Goal: Transaction & Acquisition: Obtain resource

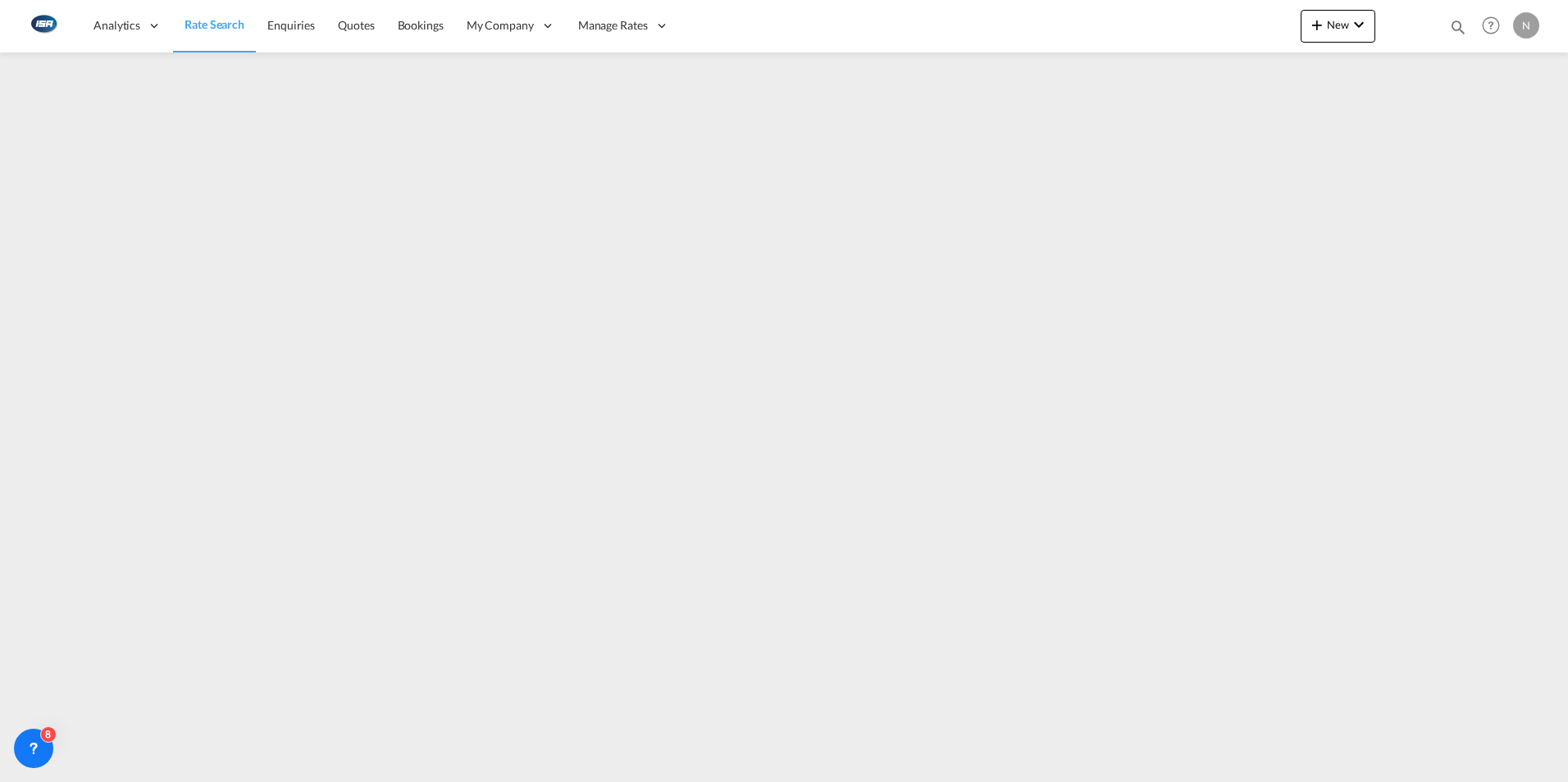
click at [210, 30] on span "Rate Search" at bounding box center [214, 24] width 60 height 14
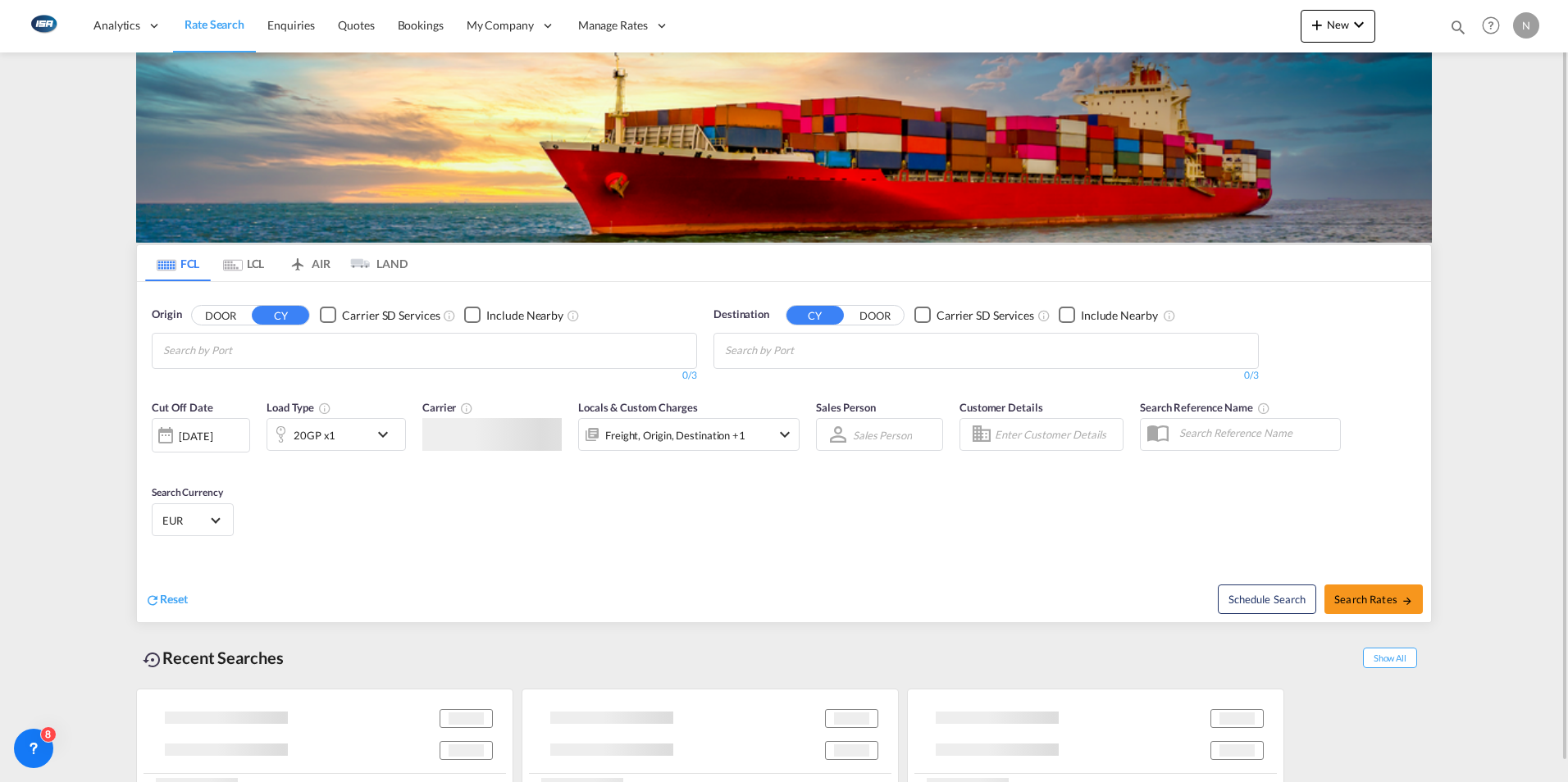
click at [254, 265] on md-tab-item "LCL" at bounding box center [243, 263] width 66 height 36
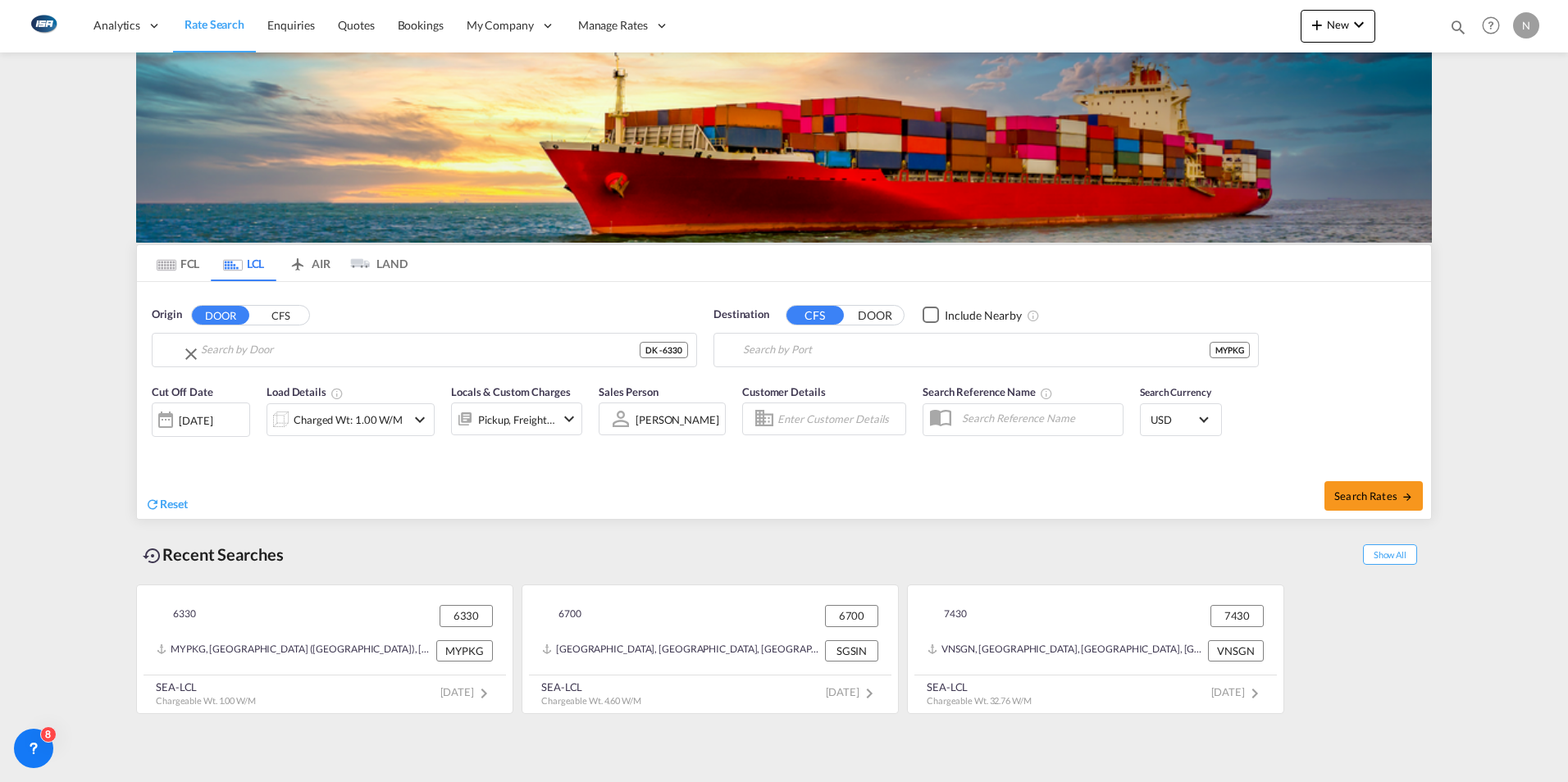
type input "DK-6330, Bommerlund, Bov, Bov Mark, [GEOGRAPHIC_DATA], [GEOGRAPHIC_DATA], [GEOG…"
type input "[GEOGRAPHIC_DATA] ([GEOGRAPHIC_DATA]), MYPKG"
click at [211, 352] on input "DK-6330, Bommerlund, Bov, Bov Mark, [GEOGRAPHIC_DATA], [GEOGRAPHIC_DATA], [GEOG…" at bounding box center [420, 350] width 439 height 25
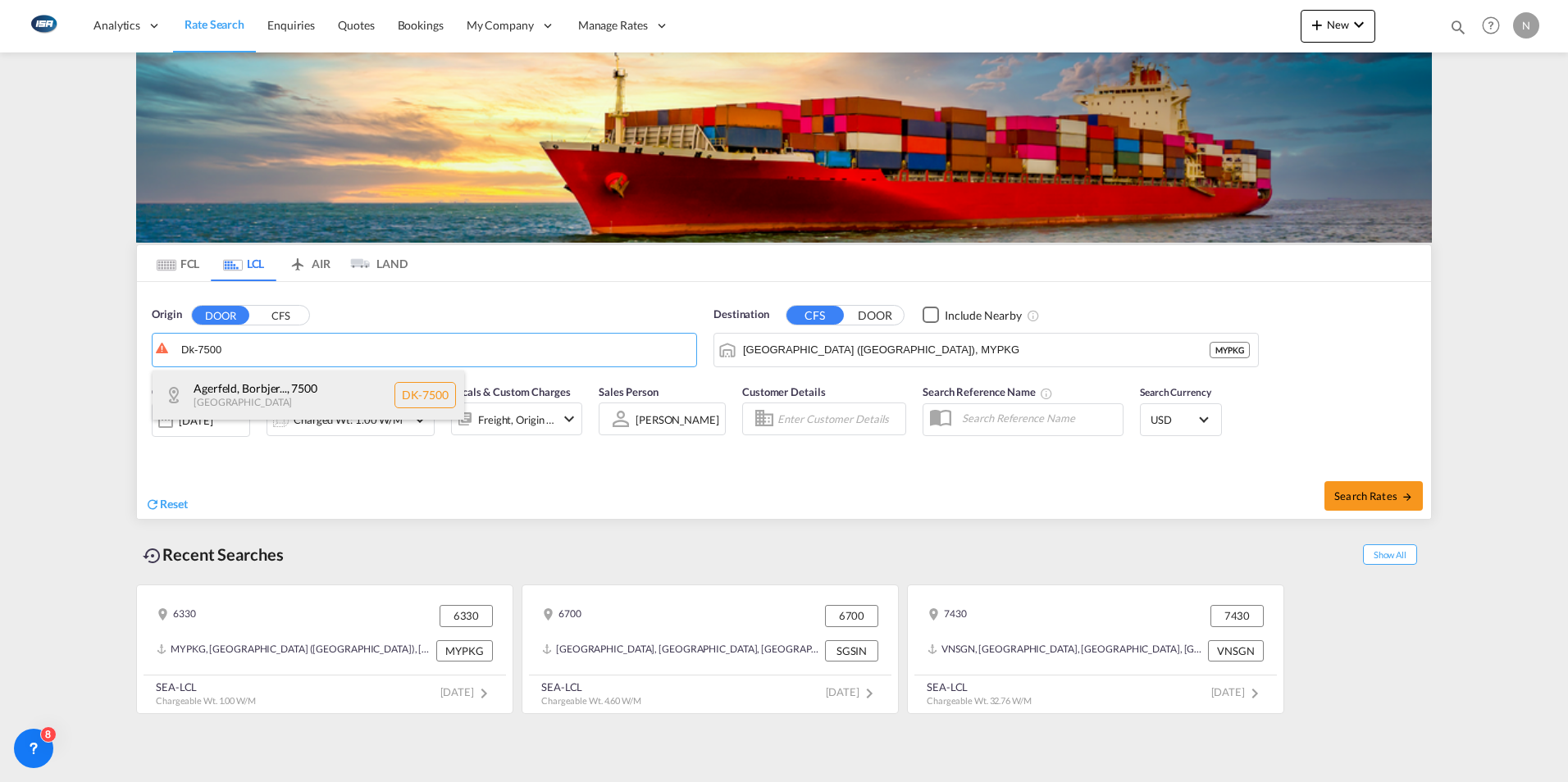
click at [247, 385] on div "Agerfeld, Borbjer... , 7500 Denmark DK-7500" at bounding box center [308, 394] width 311 height 49
type input "DK-7500, [GEOGRAPHIC_DATA], [GEOGRAPHIC_DATA], [GEOGRAPHIC_DATA], [GEOGRAPHIC_D…"
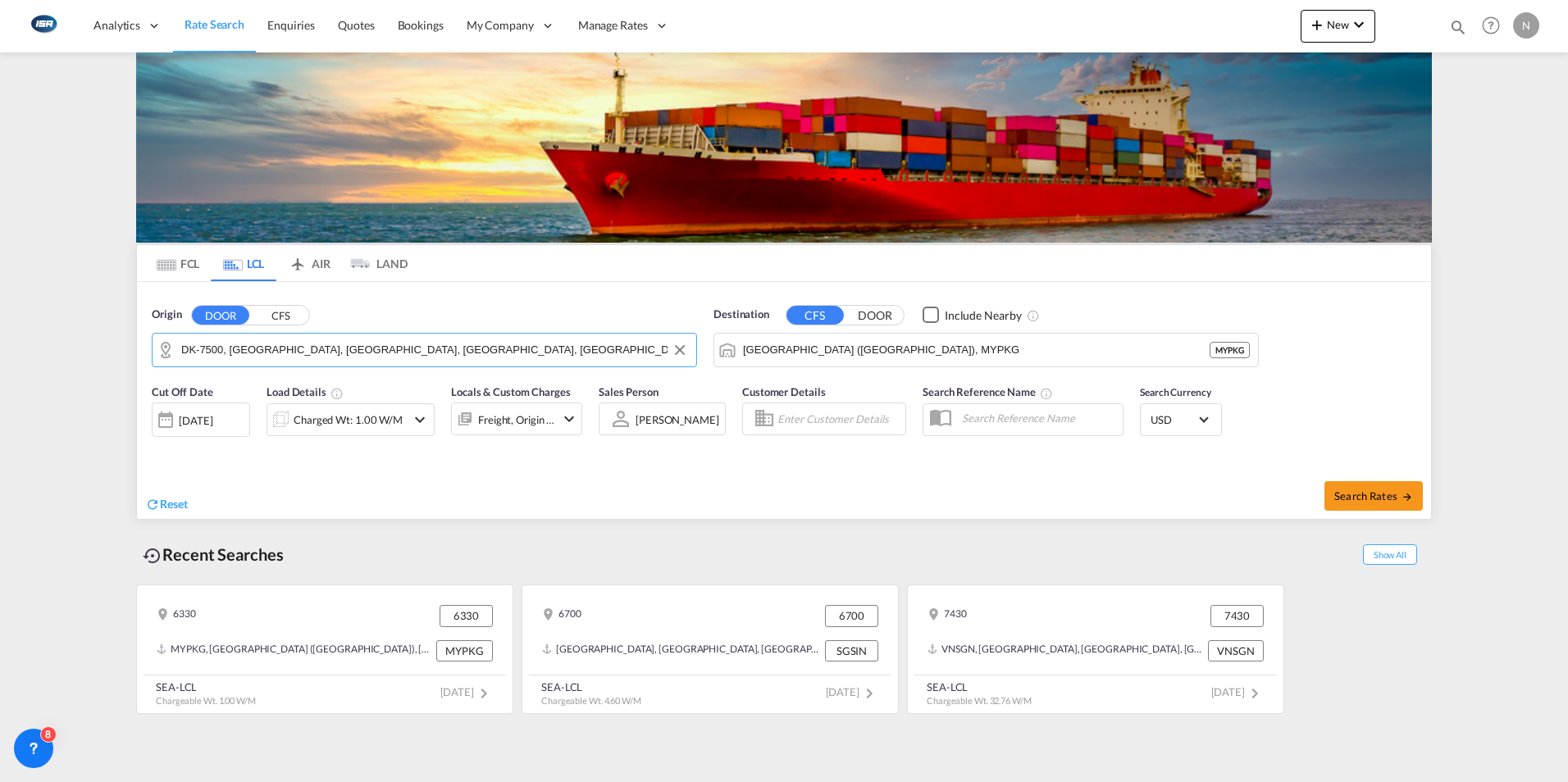
click at [828, 370] on div "Destination CFS DOOR Include Nearby [GEOGRAPHIC_DATA] ([GEOGRAPHIC_DATA]), MYPK…" at bounding box center [986, 336] width 561 height 77
click at [827, 350] on input "[GEOGRAPHIC_DATA] ([GEOGRAPHIC_DATA]), MYPKG" at bounding box center [996, 350] width 507 height 25
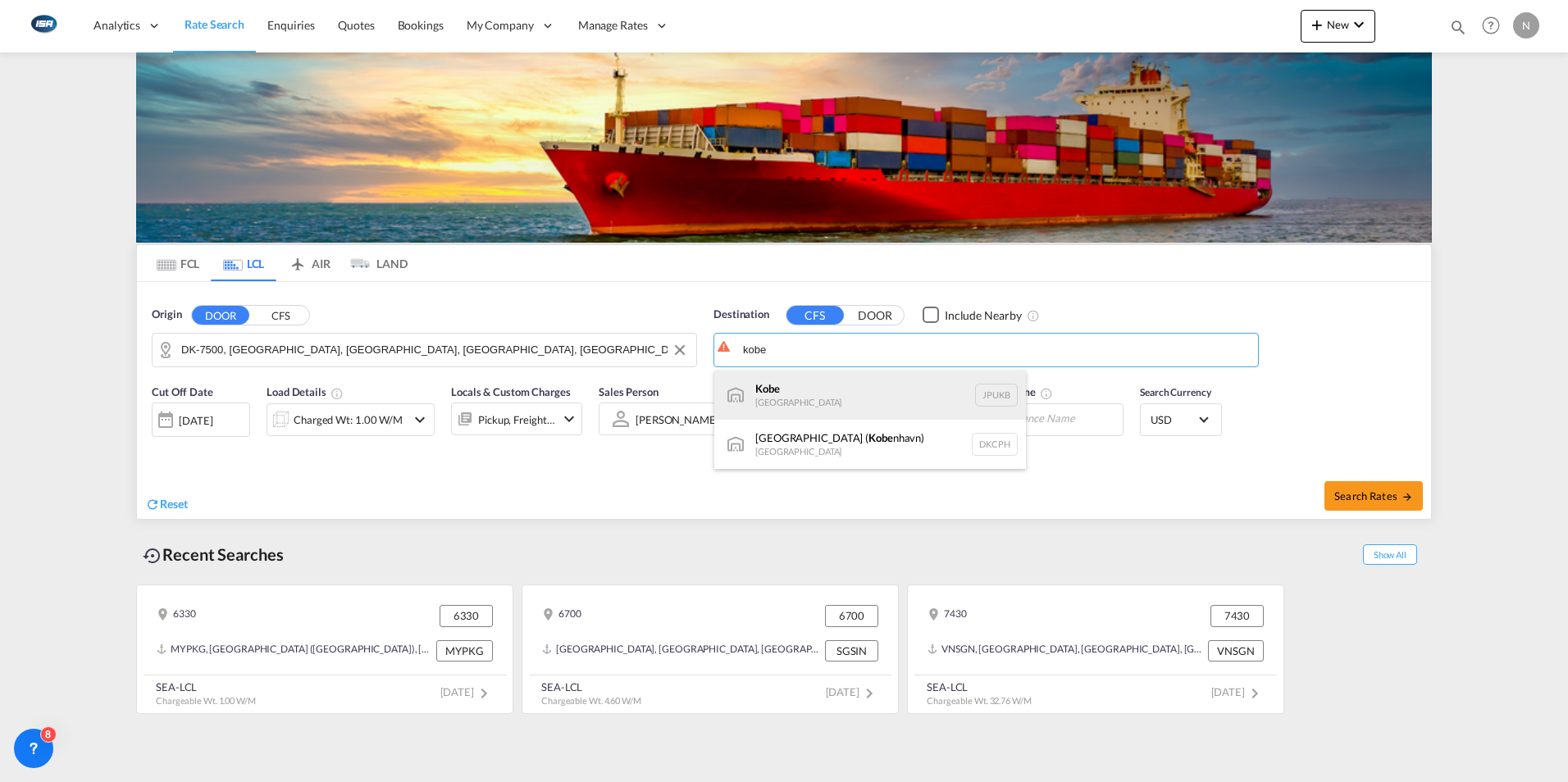
click at [755, 391] on div "Kobe [GEOGRAPHIC_DATA] JPUKB" at bounding box center [870, 394] width 311 height 49
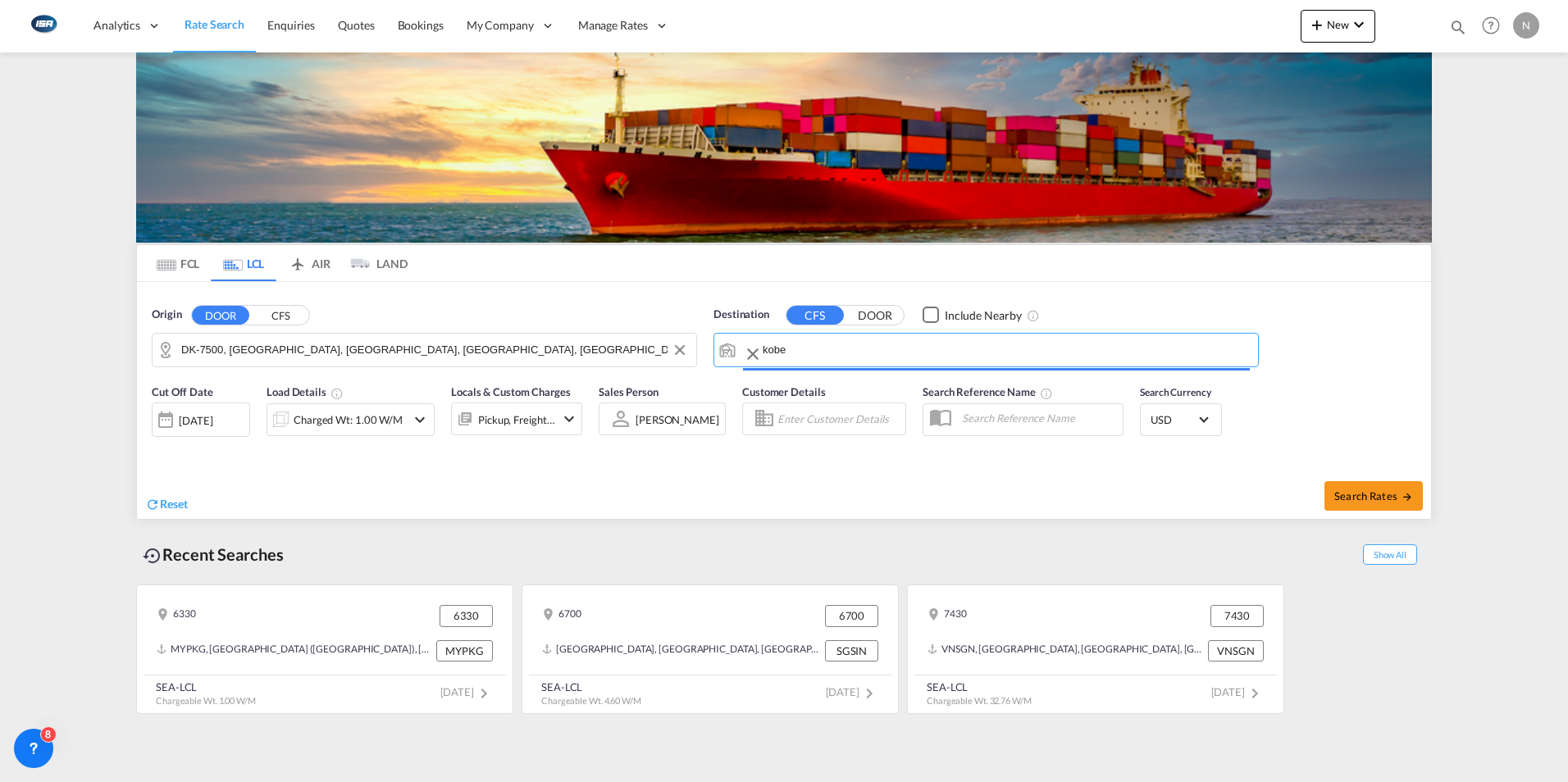
type input "Kobe, JPUKB"
click at [333, 428] on div "Charged Wt: 1.00 W/M" at bounding box center [348, 419] width 109 height 23
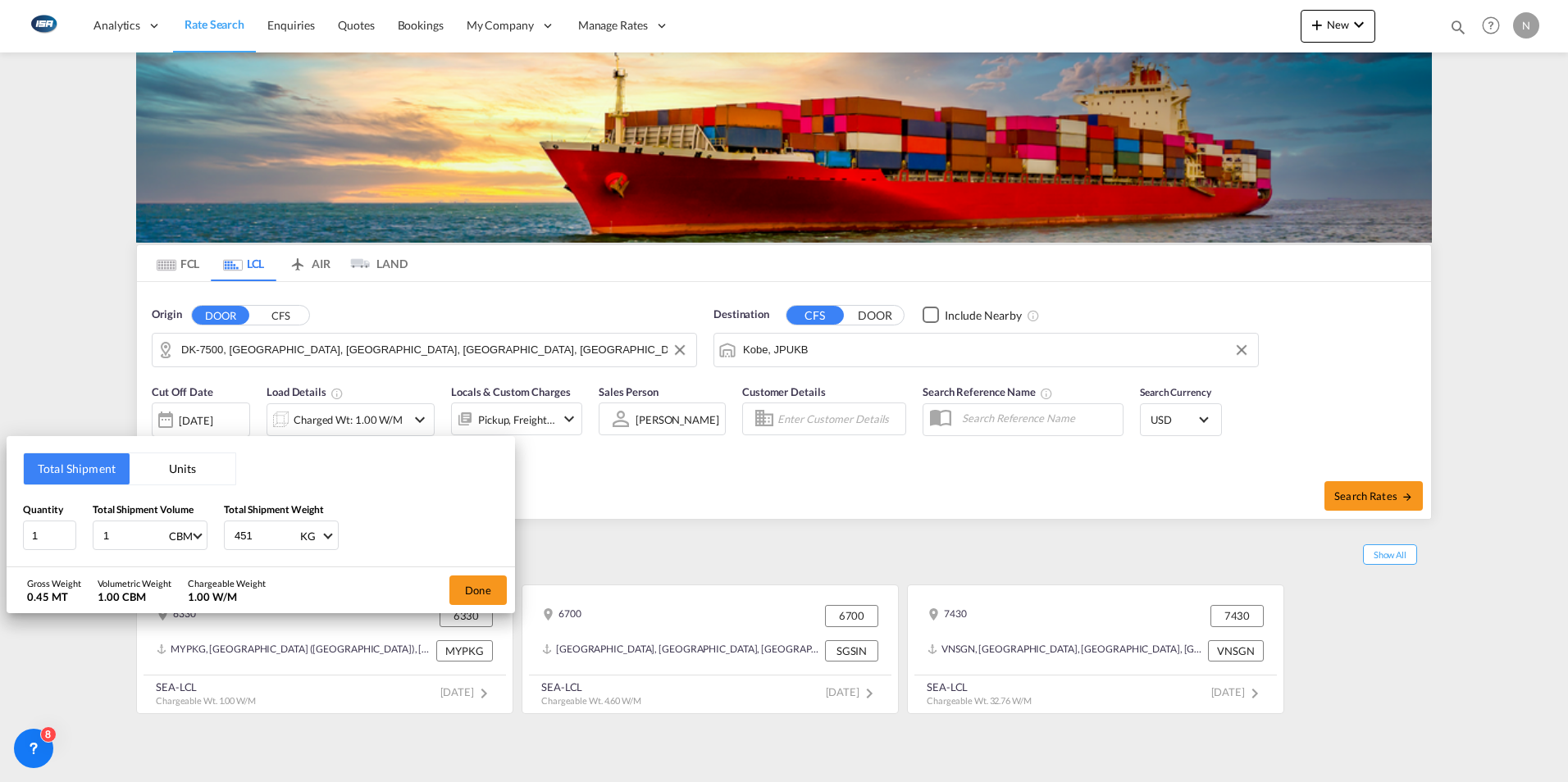
click at [235, 537] on input "451" at bounding box center [265, 535] width 66 height 28
type input "1"
type input "170"
click at [482, 596] on button "Done" at bounding box center [478, 590] width 57 height 30
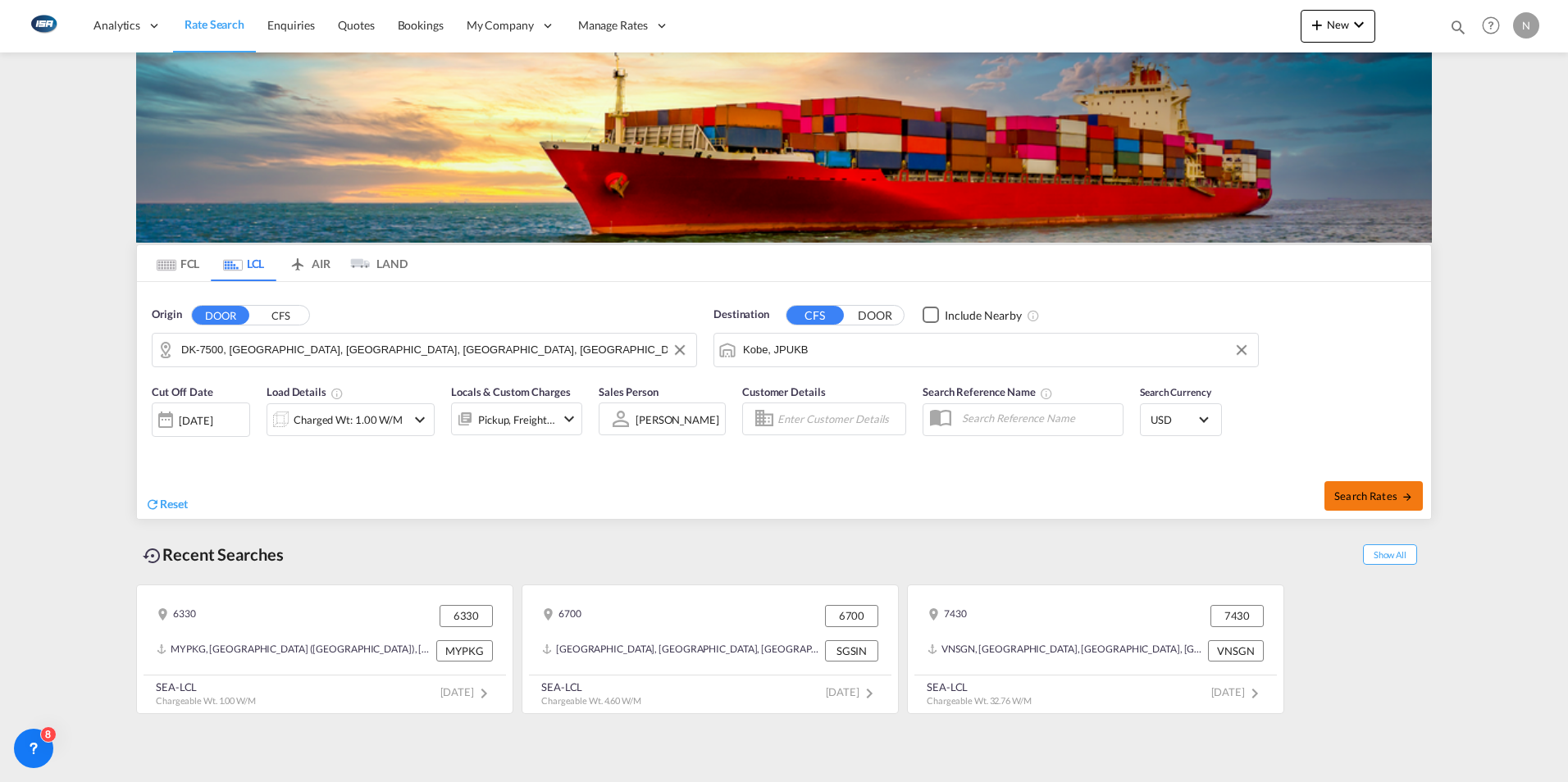
click at [1366, 495] on span "Search Rates" at bounding box center [1373, 496] width 78 height 13
type input "7500 to JPUKB / [DATE]"
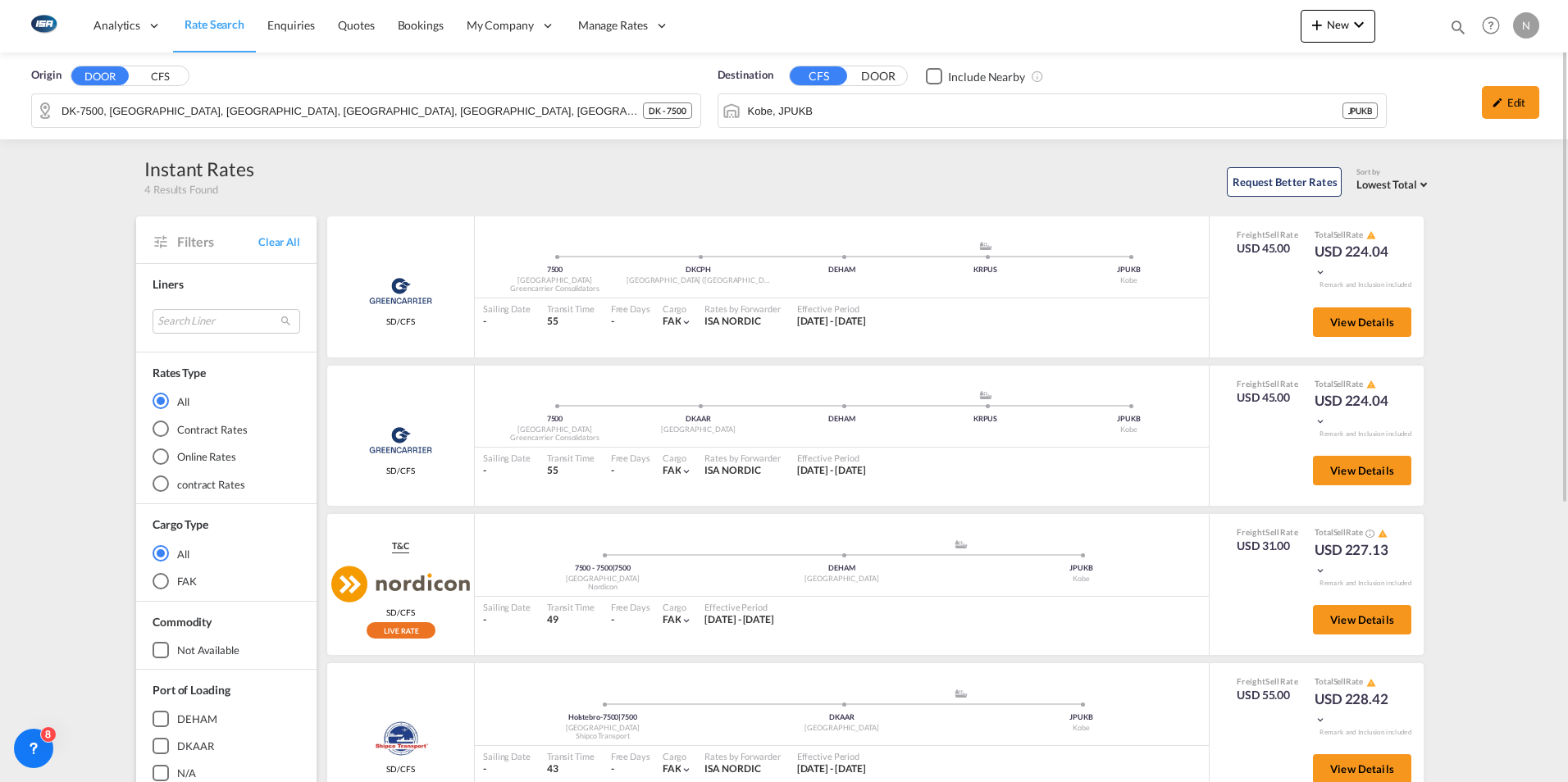
click at [185, 28] on span "Rate Search" at bounding box center [214, 24] width 60 height 14
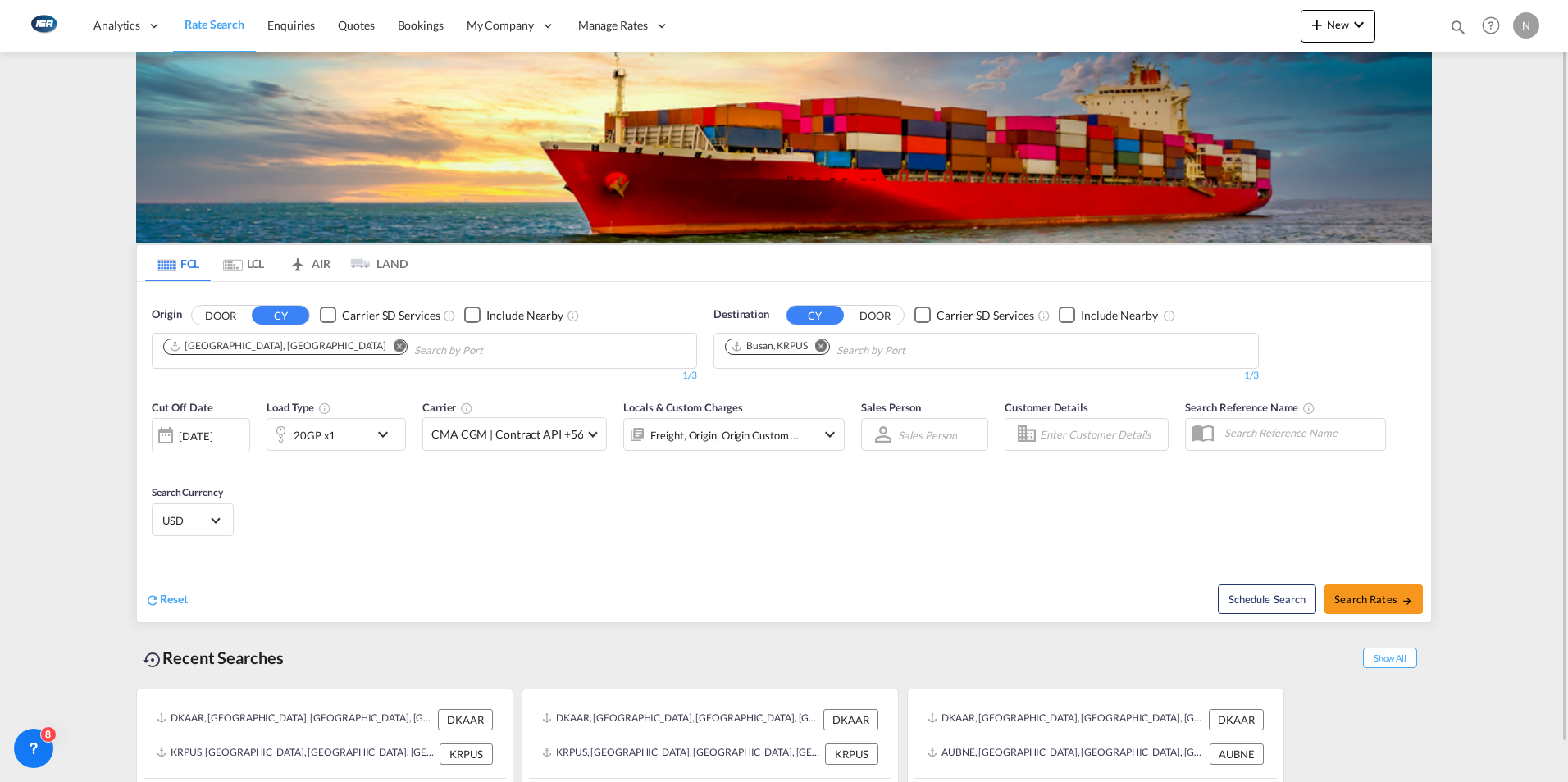
click at [821, 342] on md-icon "Remove" at bounding box center [821, 345] width 12 height 12
type input "r"
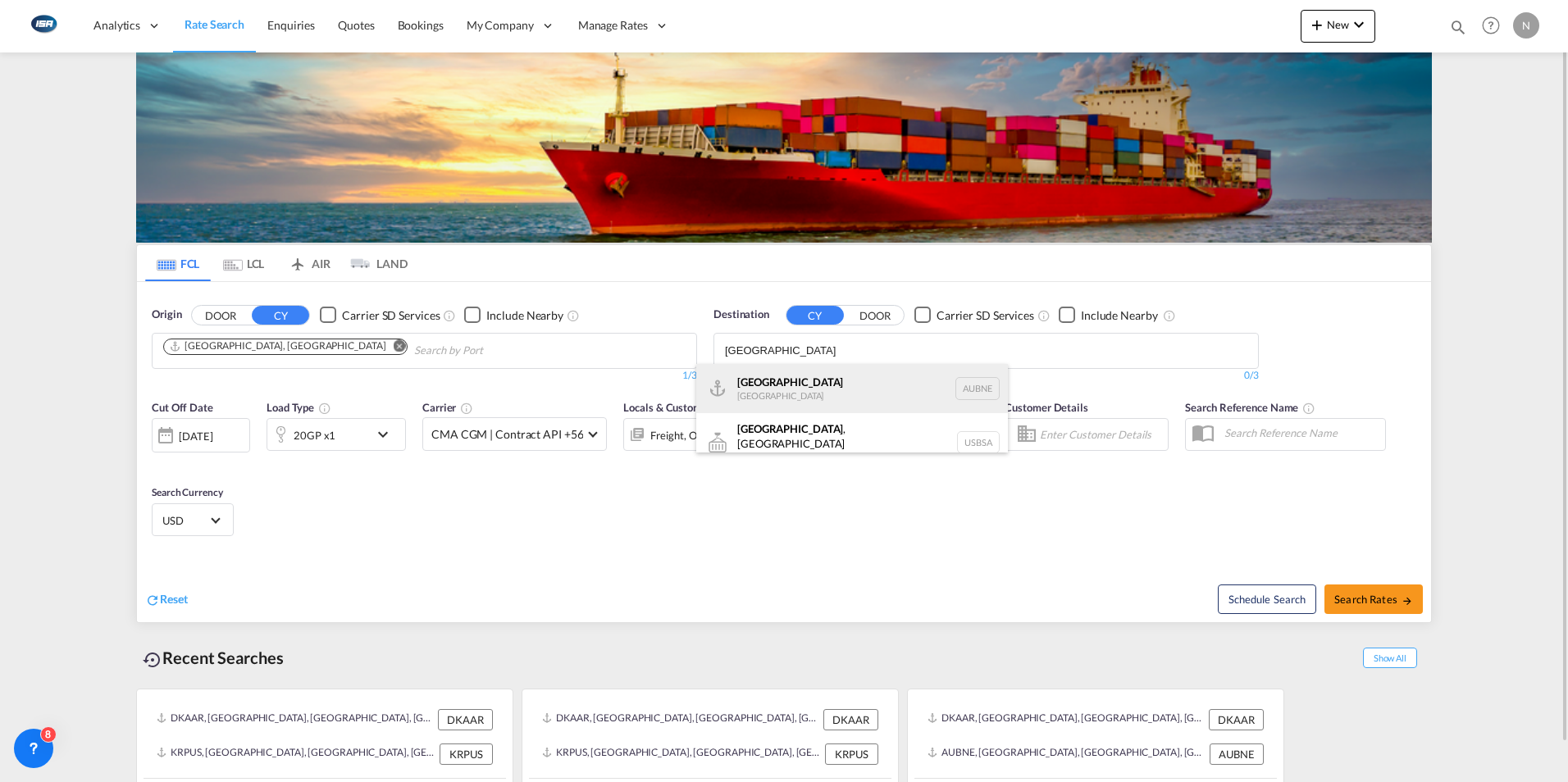
type input "[GEOGRAPHIC_DATA]"
click at [772, 385] on div "[GEOGRAPHIC_DATA] [GEOGRAPHIC_DATA] AUBNE" at bounding box center [851, 388] width 311 height 49
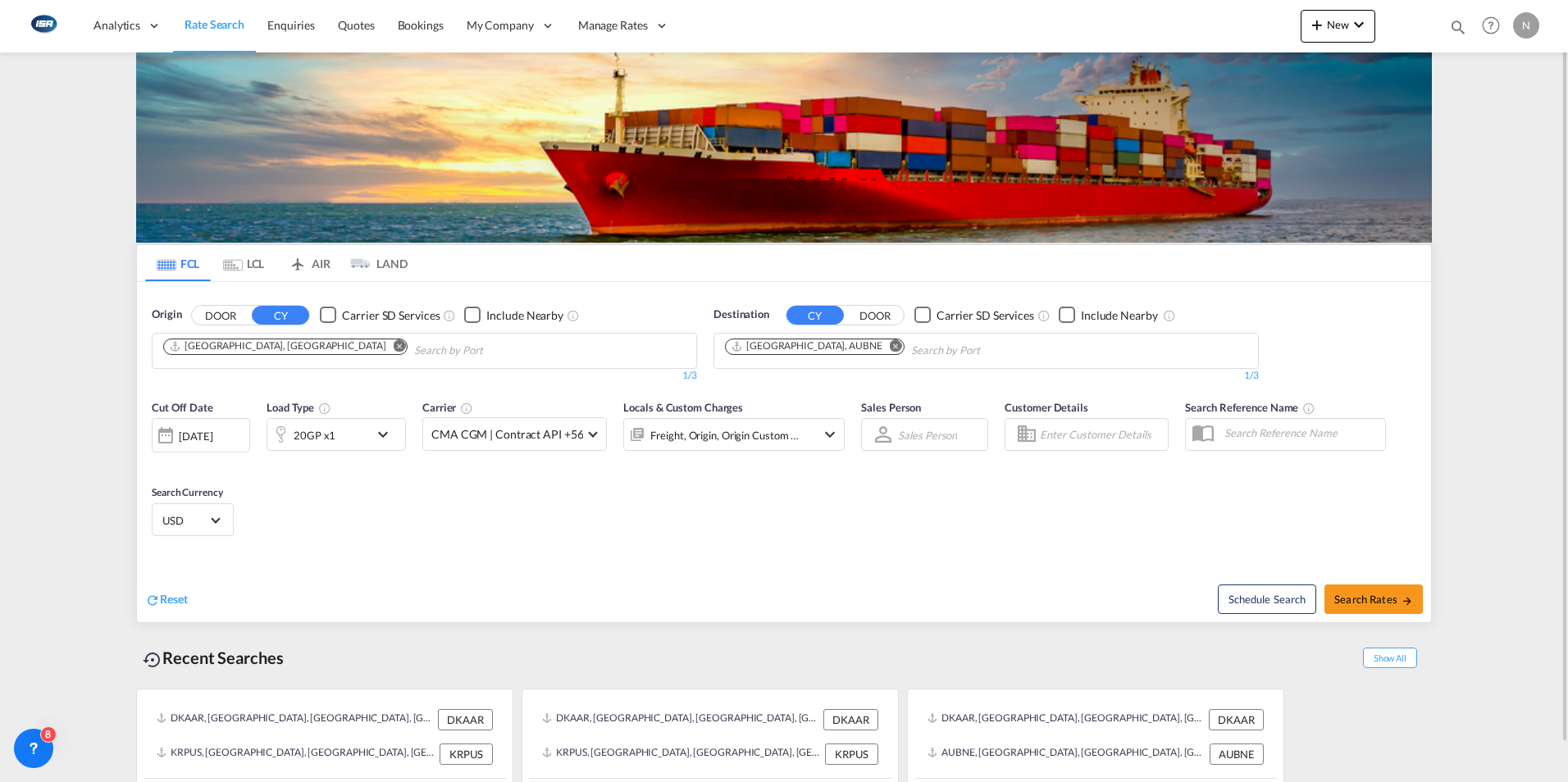
click at [379, 436] on md-icon "icon-chevron-down" at bounding box center [387, 434] width 28 height 19
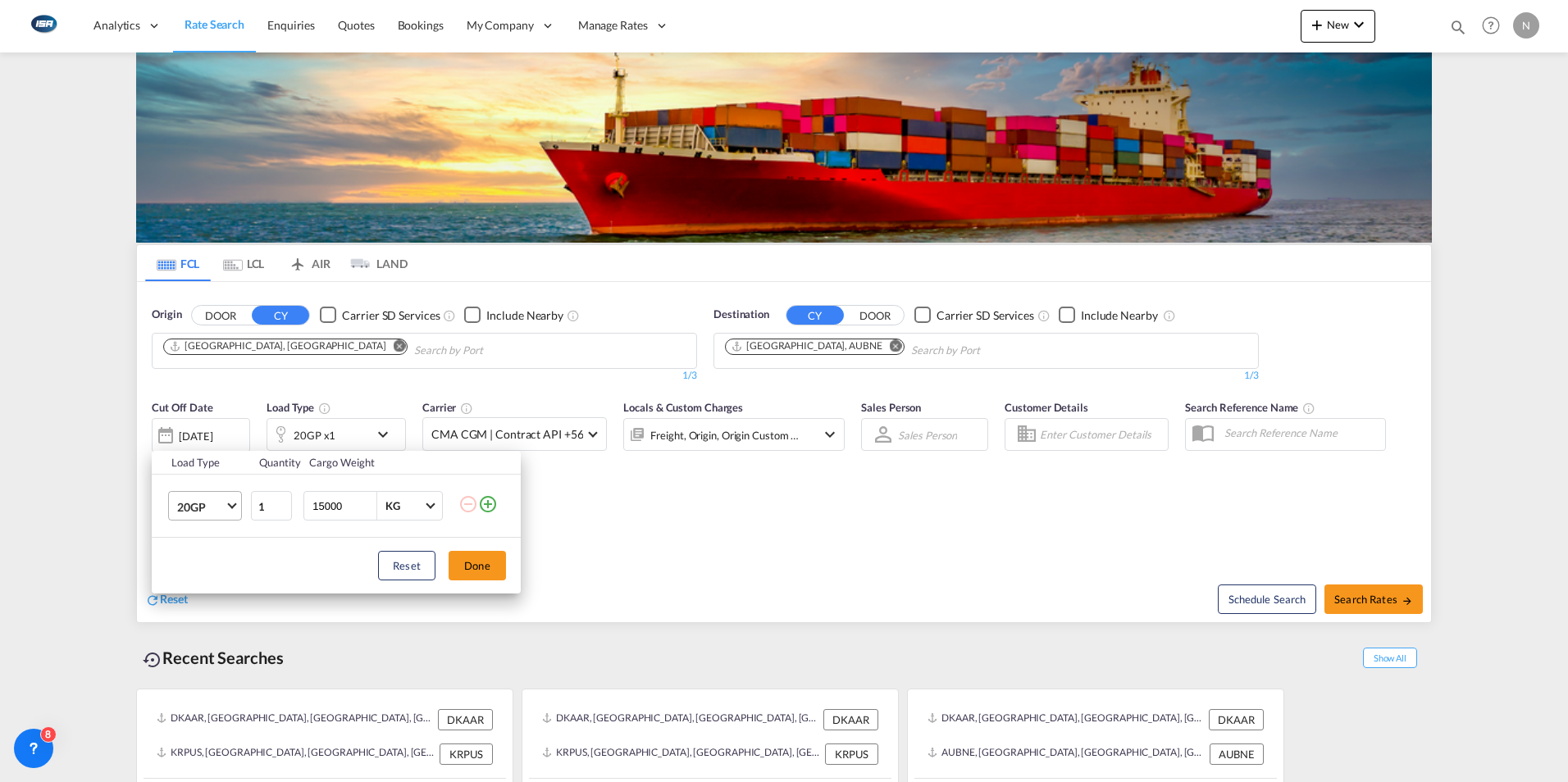
click at [230, 508] on md-select-value "20GP" at bounding box center [208, 506] width 66 height 28
click at [201, 583] on div "40HC" at bounding box center [192, 585] width 30 height 17
click at [486, 568] on button "Done" at bounding box center [477, 566] width 57 height 30
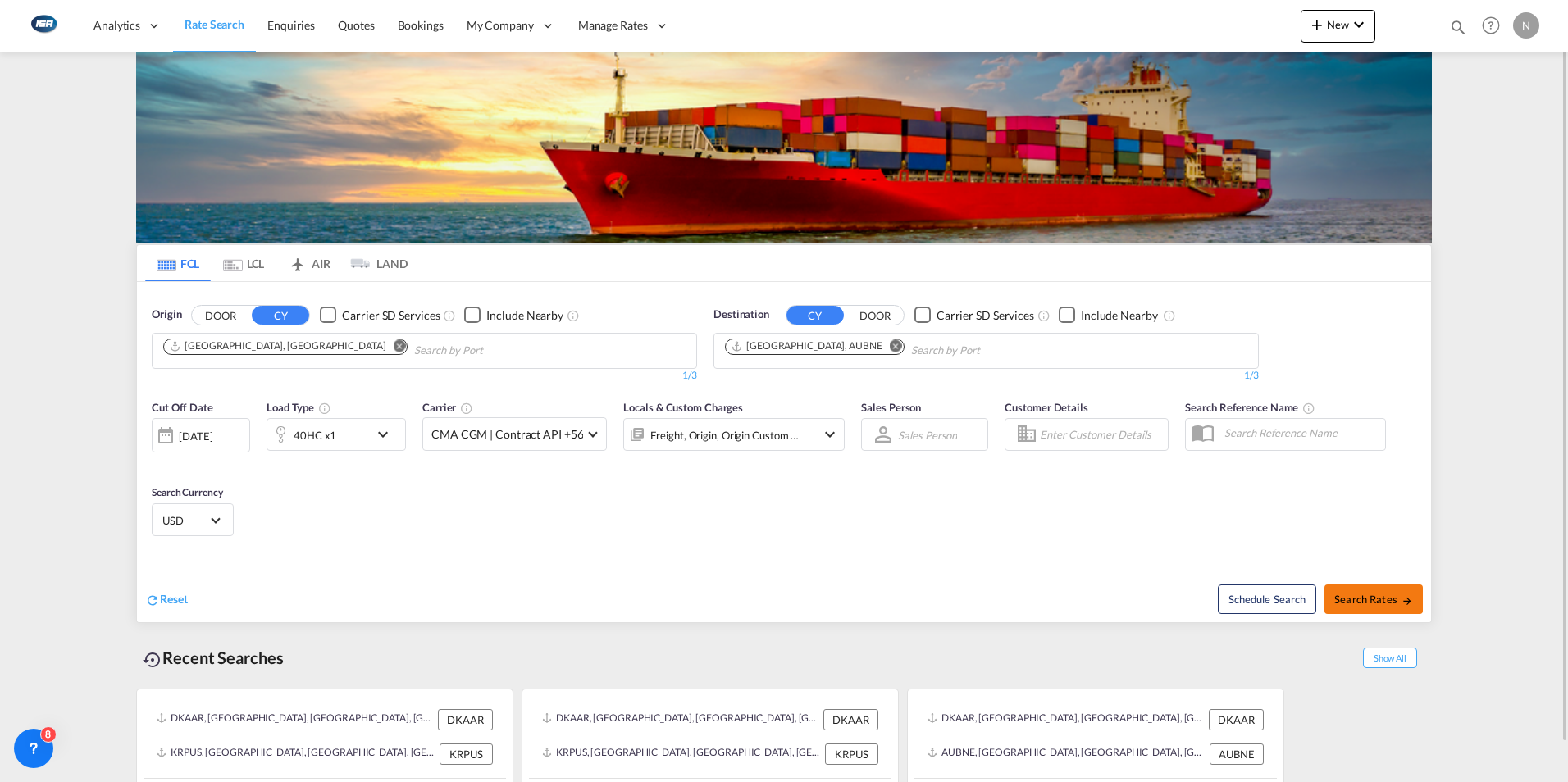
click at [1362, 596] on span "Search Rates" at bounding box center [1373, 599] width 78 height 13
type input "DKAAR to AUBNE / [DATE]"
